Goal: Information Seeking & Learning: Learn about a topic

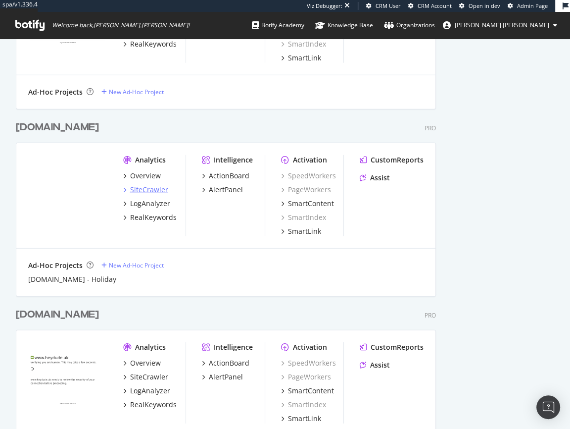
click at [142, 189] on div "SiteCrawler" at bounding box center [149, 190] width 38 height 10
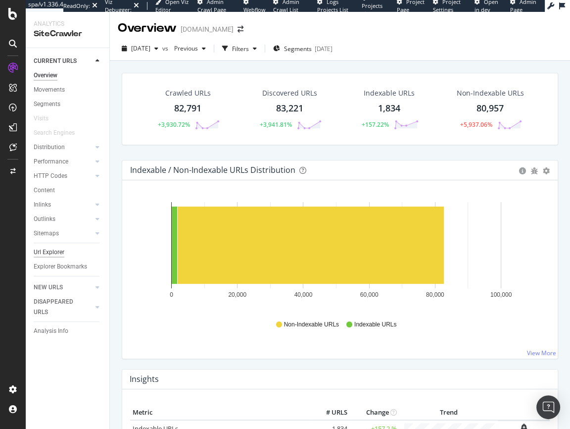
click at [56, 252] on div "Url Explorer" at bounding box center [49, 252] width 31 height 10
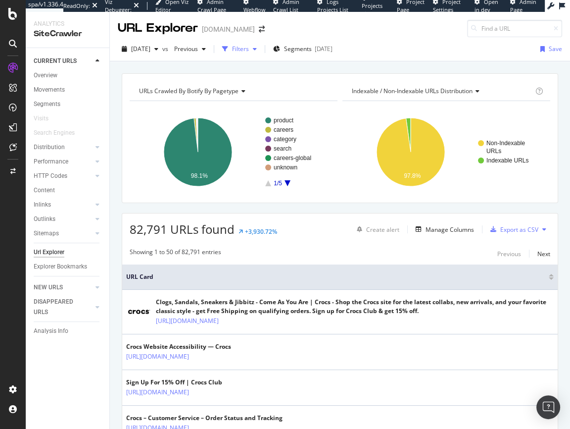
click at [249, 49] on div "Filters" at bounding box center [240, 49] width 17 height 8
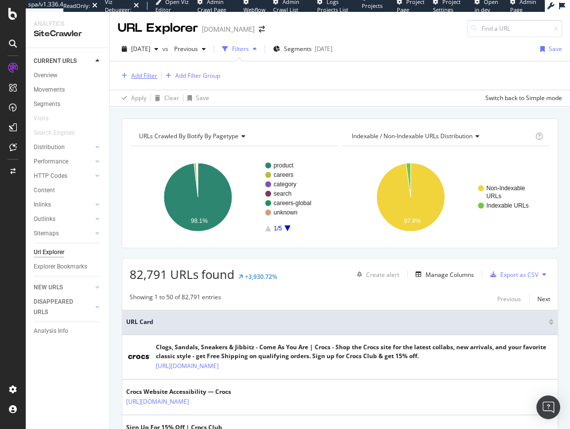
click at [138, 78] on div "Add Filter" at bounding box center [144, 75] width 26 height 8
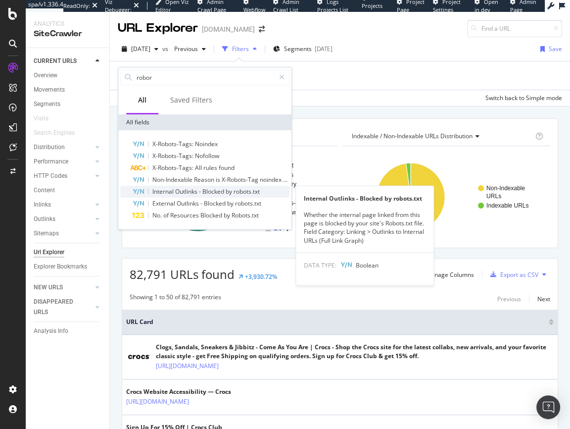
type input "robor"
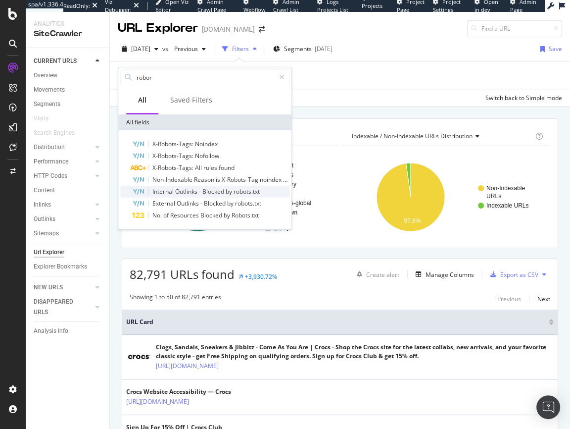
click at [184, 192] on span "Outlinks" at bounding box center [187, 191] width 24 height 8
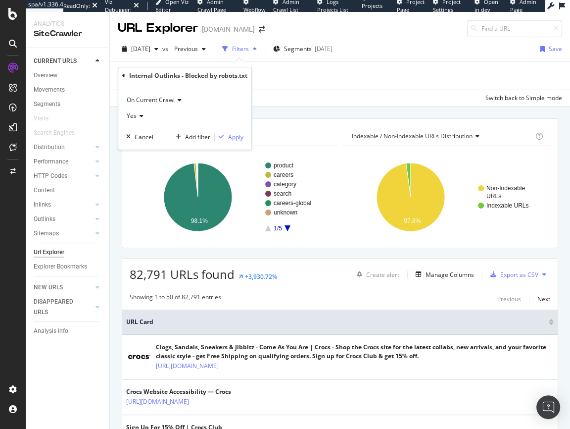
click at [237, 136] on div "Apply" at bounding box center [235, 137] width 15 height 8
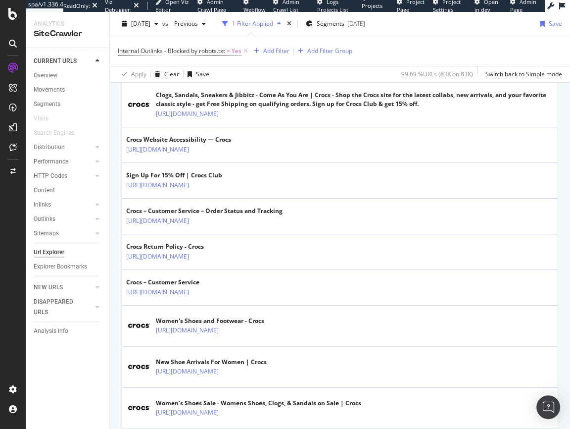
scroll to position [260, 0]
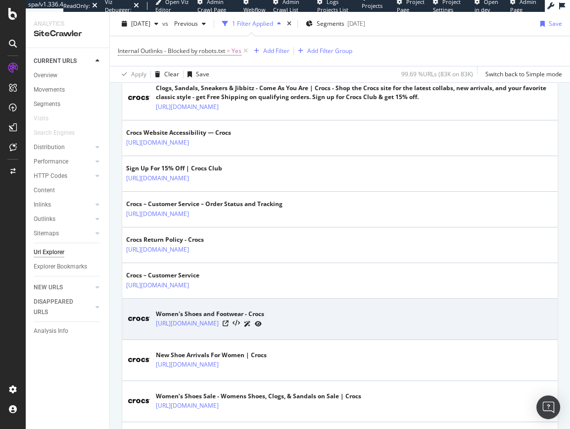
click at [262, 322] on icon at bounding box center [258, 324] width 7 height 6
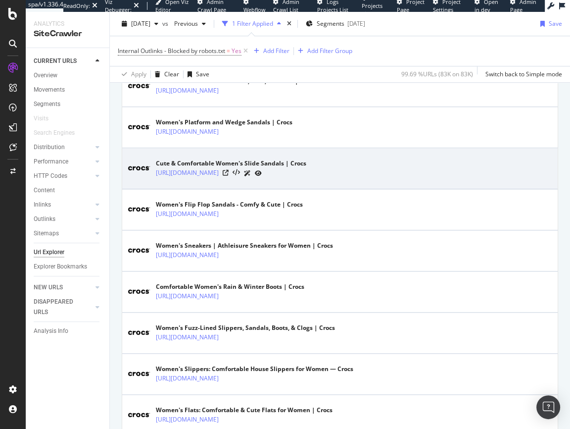
scroll to position [693, 0]
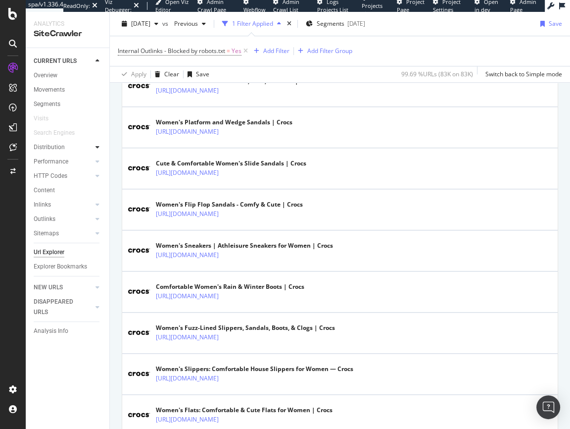
click at [94, 146] on div at bounding box center [98, 147] width 10 height 10
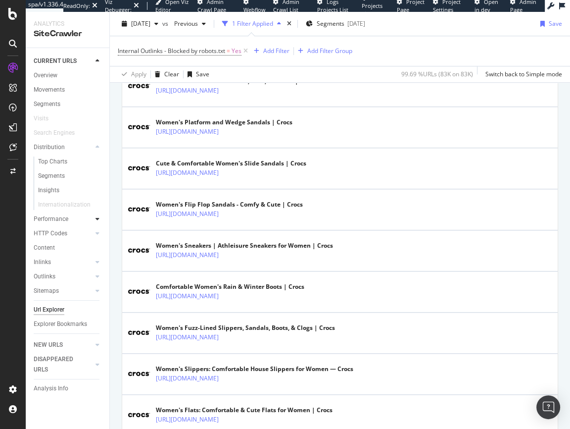
click at [97, 220] on icon at bounding box center [98, 219] width 4 height 6
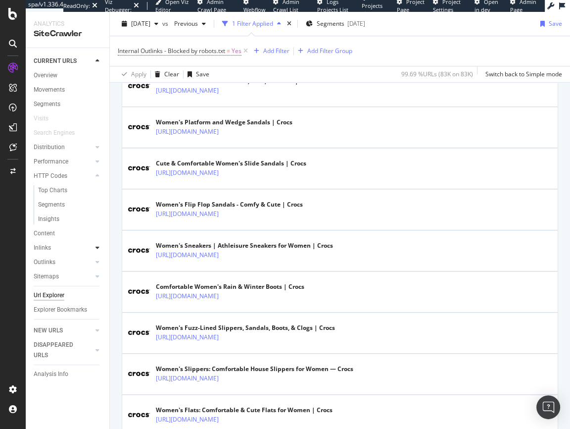
click at [95, 246] on div at bounding box center [98, 248] width 10 height 10
click at [97, 261] on icon at bounding box center [98, 262] width 4 height 6
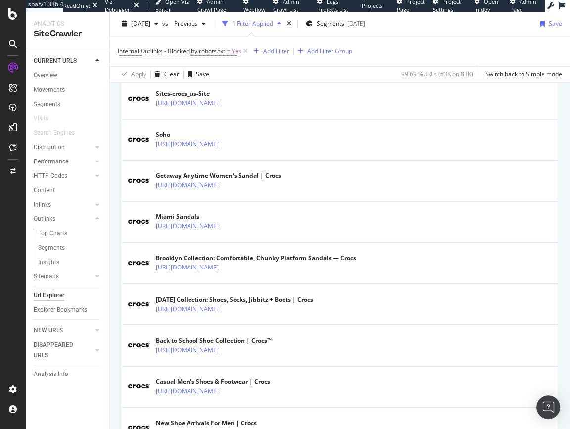
scroll to position [1344, 0]
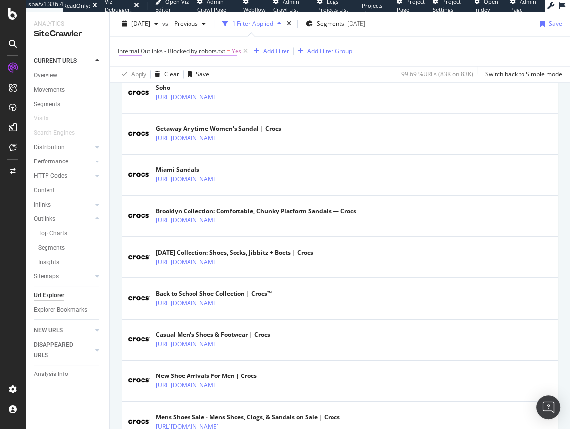
click at [188, 48] on span "Internal Outlinks - Blocked by robots.txt" at bounding box center [171, 51] width 107 height 8
click at [143, 109] on div "Cancel" at bounding box center [144, 110] width 19 height 8
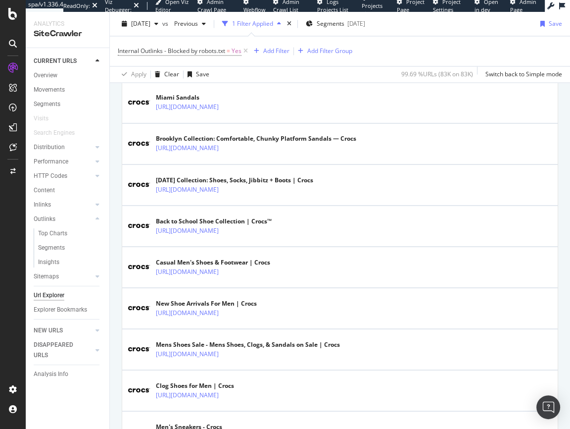
scroll to position [0, 0]
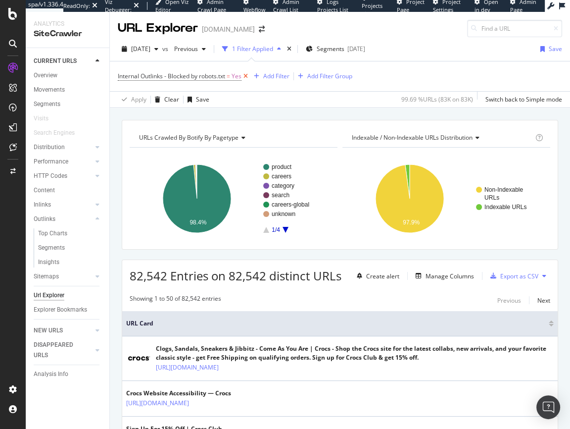
click at [246, 77] on icon at bounding box center [246, 76] width 8 height 10
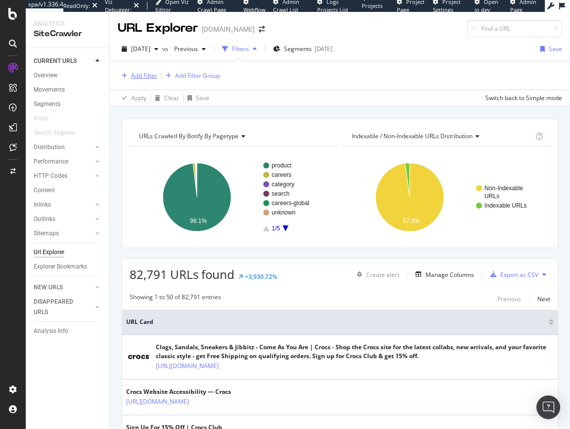
click at [144, 76] on div "Add Filter" at bounding box center [144, 75] width 26 height 8
click at [358, 93] on div "Apply Clear Save Switch back to Simple mode" at bounding box center [340, 98] width 460 height 16
click at [432, 273] on div "Manage Columns" at bounding box center [450, 274] width 49 height 8
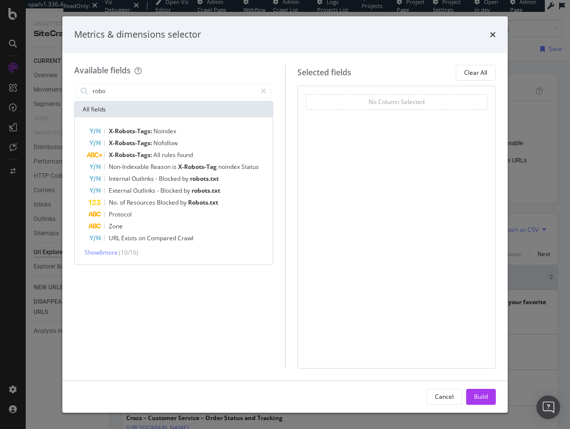
type input "robo"
click at [96, 256] on div "Show 6 more ( 10 / 16 )" at bounding box center [174, 252] width 194 height 8
click at [98, 253] on span "Show 6 more" at bounding box center [101, 252] width 33 height 8
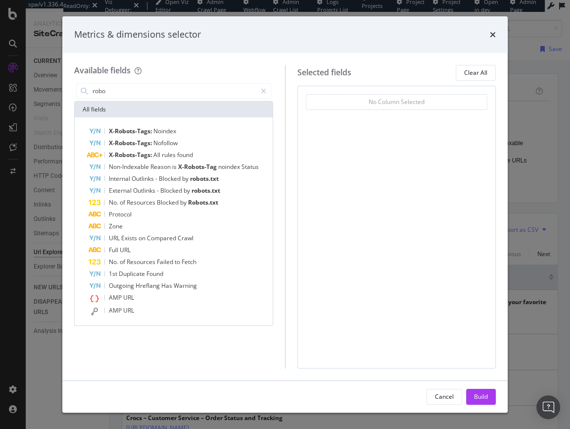
click at [49, 348] on div "Metrics & dimensions selector Available fields robo All fields X-Robots-Tags: N…" at bounding box center [285, 214] width 570 height 429
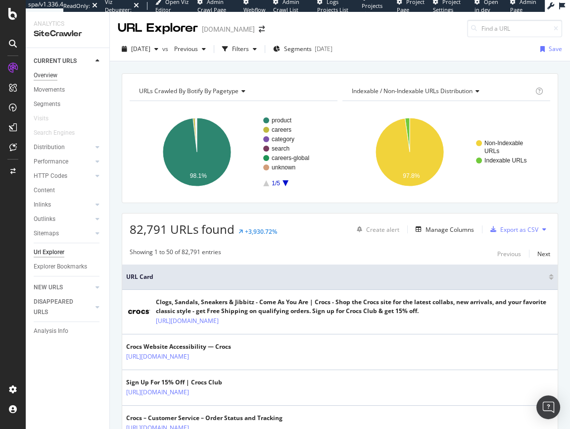
click at [44, 75] on div "Overview" at bounding box center [46, 75] width 24 height 10
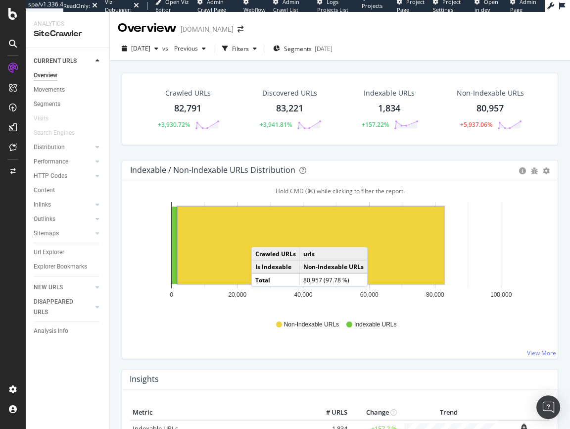
click at [261, 237] on rect "A chart." at bounding box center [311, 244] width 266 height 77
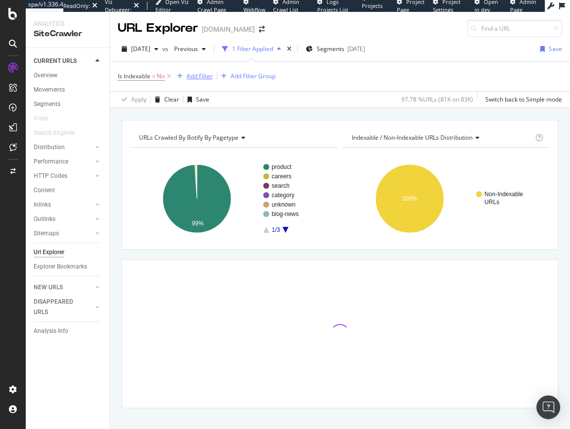
click at [197, 74] on div "Add Filter" at bounding box center [200, 76] width 26 height 8
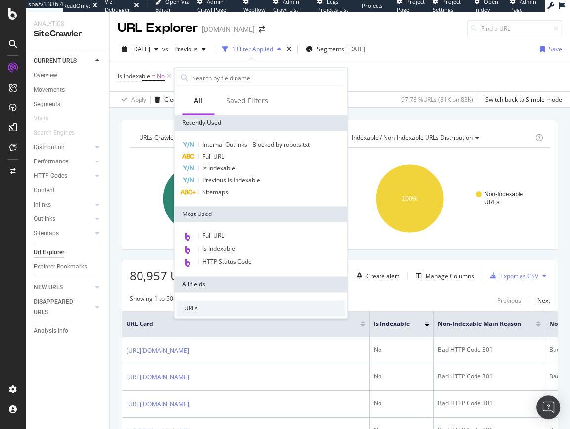
type input "n"
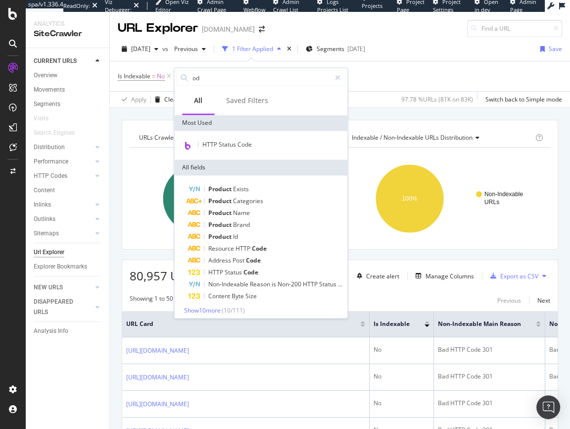
type input "o"
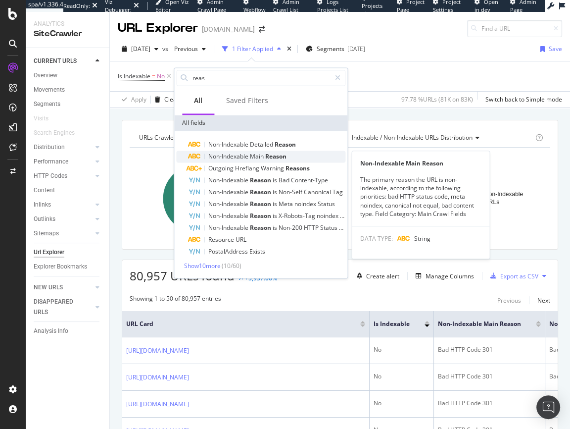
type input "reas"
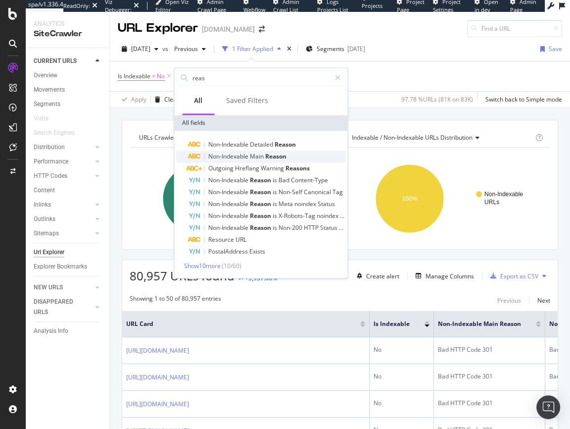
click at [238, 155] on span "Non-Indexable" at bounding box center [229, 156] width 42 height 8
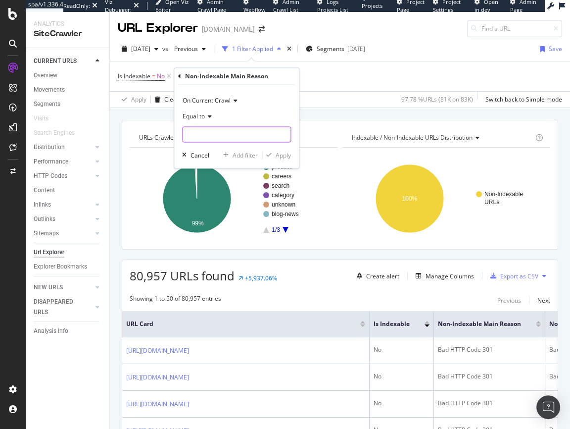
click at [205, 134] on input "text" at bounding box center [237, 135] width 108 height 16
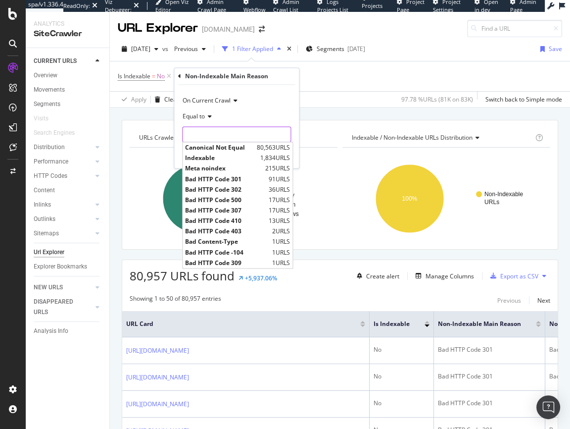
type input "r"
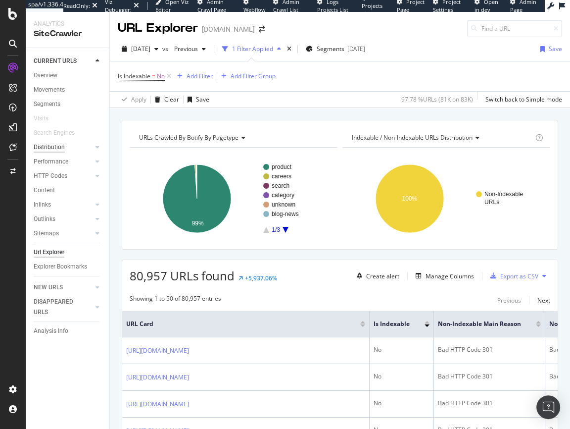
click at [47, 147] on div "Distribution" at bounding box center [49, 147] width 31 height 10
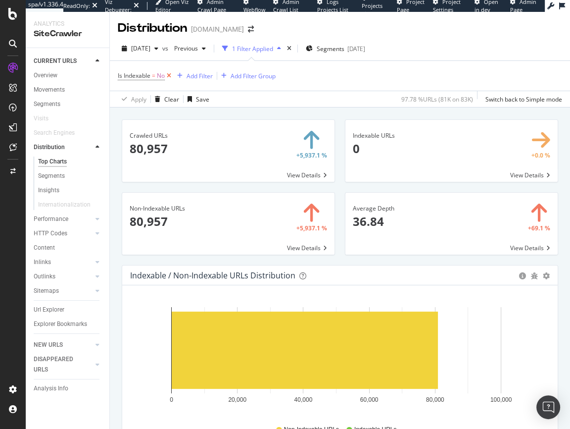
click at [169, 74] on icon at bounding box center [169, 76] width 8 height 10
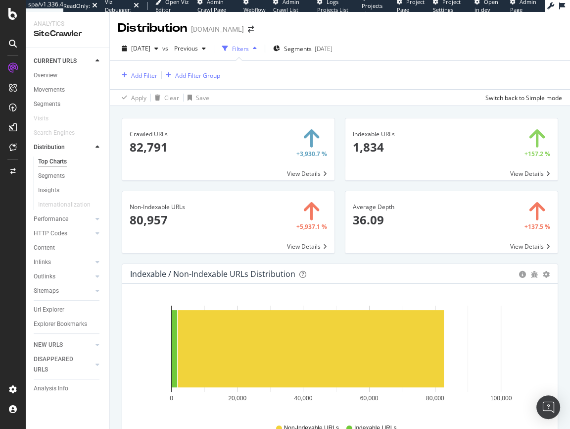
click at [222, 211] on span at bounding box center [228, 222] width 212 height 62
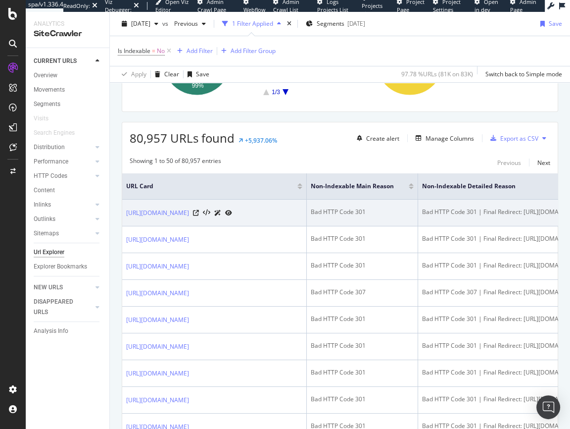
scroll to position [207, 0]
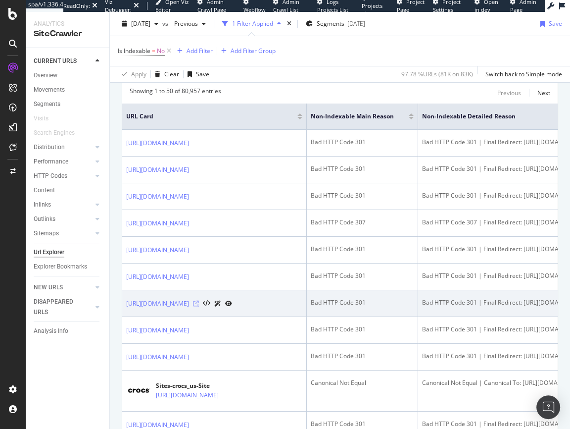
click at [199, 301] on icon at bounding box center [196, 304] width 6 height 6
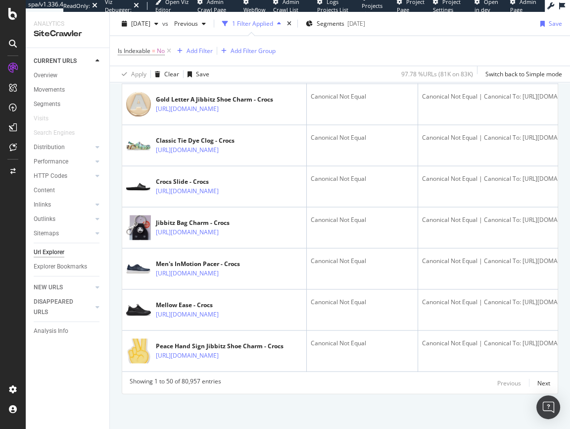
scroll to position [2005, 0]
click at [42, 287] on div "NEW URLS" at bounding box center [48, 287] width 29 height 10
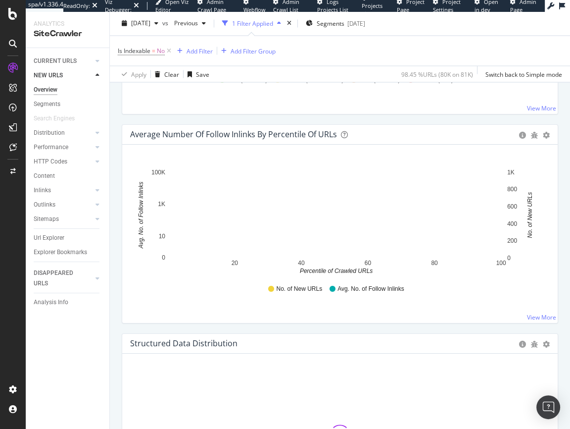
scroll to position [1575, 0]
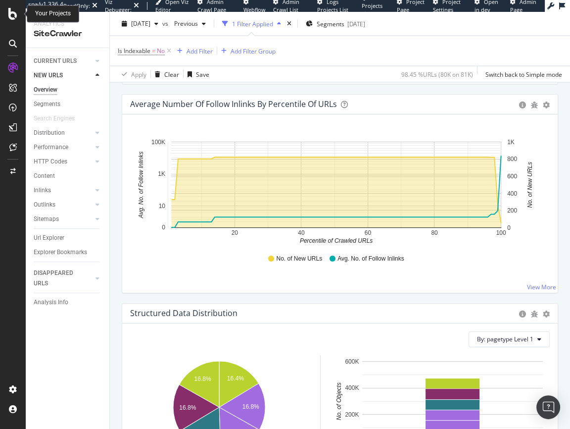
click at [10, 14] on icon at bounding box center [12, 14] width 9 height 12
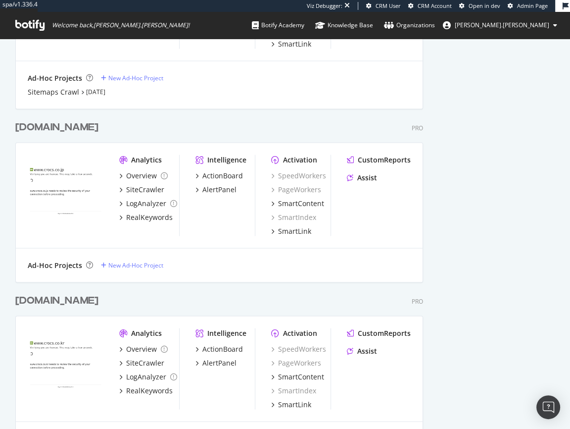
scroll to position [4041, 409]
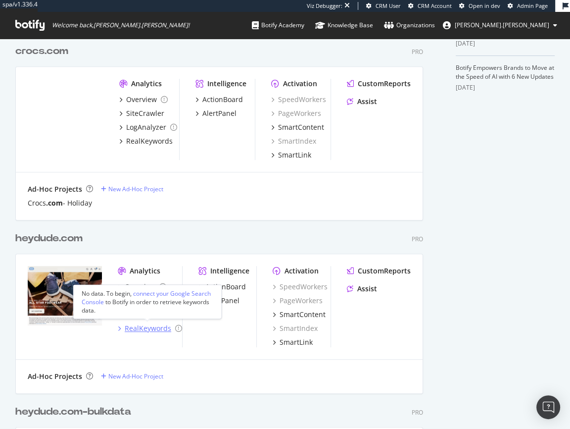
type input ".com"
click at [154, 329] on div "RealKeywords" at bounding box center [148, 328] width 47 height 10
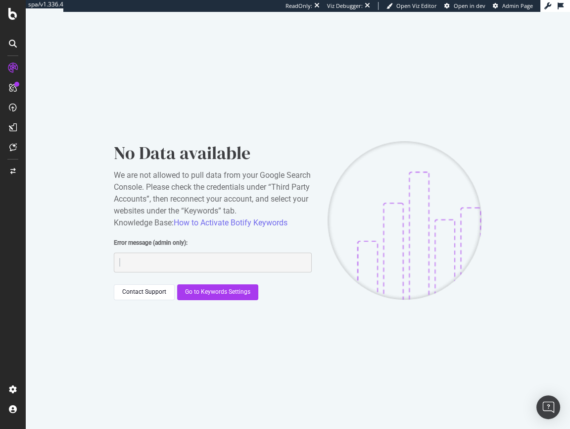
click at [161, 186] on div "We are not allowed to pull data from your Google Search Console. Please check t…" at bounding box center [213, 198] width 198 height 59
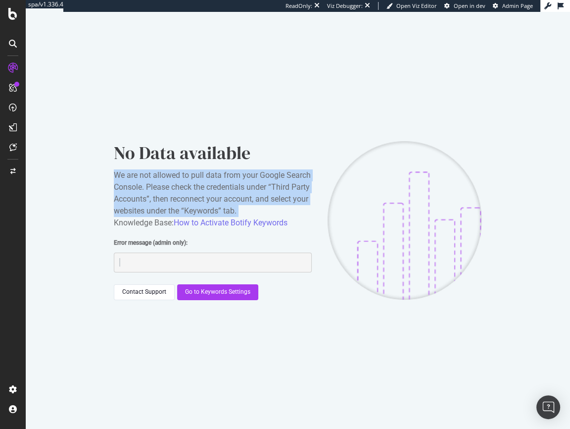
drag, startPoint x: 161, startPoint y: 186, endPoint x: 144, endPoint y: 195, distance: 19.5
click at [161, 186] on div "We are not allowed to pull data from your Google Search Console. Please check t…" at bounding box center [213, 198] width 198 height 59
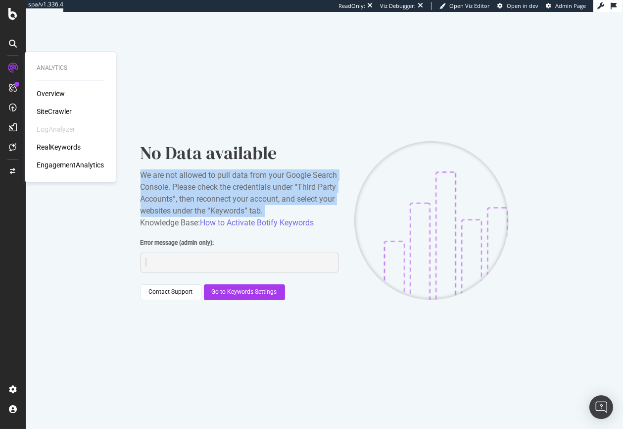
click at [56, 108] on div "SiteCrawler" at bounding box center [54, 111] width 35 height 10
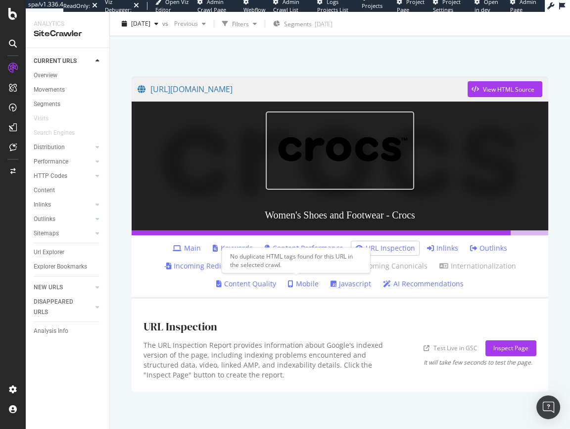
scroll to position [47, 0]
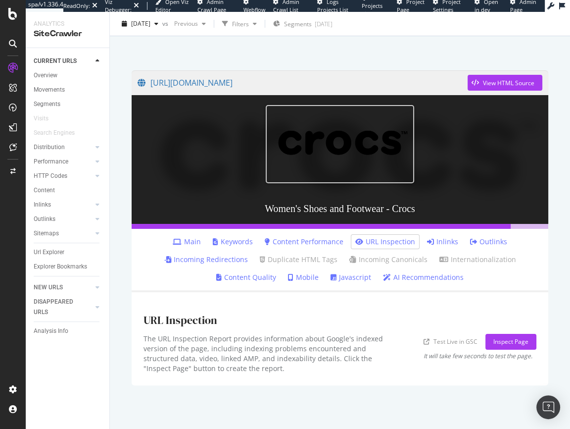
click at [193, 240] on link "Main" at bounding box center [187, 242] width 28 height 10
